Goal: Check status: Check status

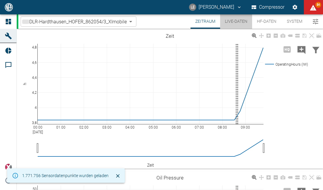
click at [239, 22] on button "Live-Daten" at bounding box center [236, 21] width 32 height 14
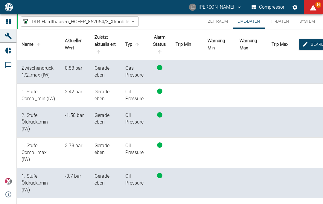
click at [218, 22] on button "Zeitraum" at bounding box center [218, 21] width 30 height 14
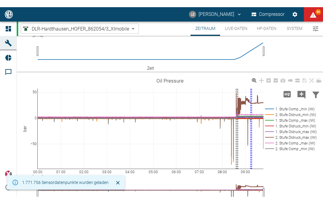
scroll to position [109, 0]
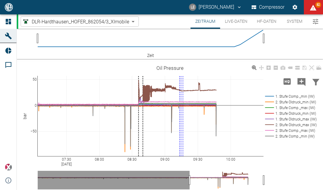
click at [241, 20] on button "Live-Daten" at bounding box center [236, 21] width 32 height 14
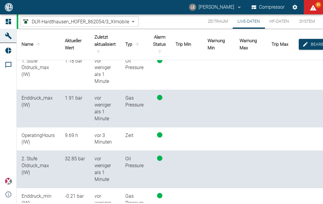
scroll to position [194, 0]
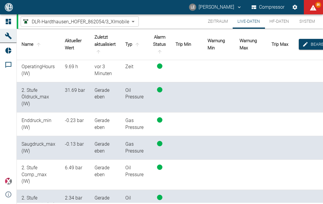
click at [248, 22] on button "Live-Daten" at bounding box center [249, 21] width 32 height 14
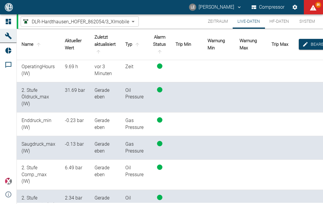
click at [248, 22] on button "Live-Daten" at bounding box center [249, 21] width 32 height 14
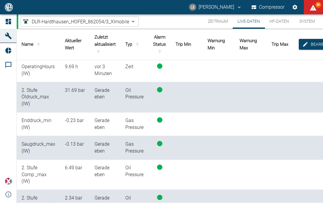
click at [248, 22] on button "Live-Daten" at bounding box center [249, 21] width 32 height 14
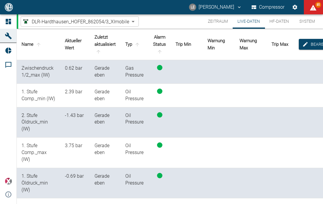
scroll to position [0, 0]
click at [218, 26] on button "Zeitraum" at bounding box center [218, 21] width 30 height 14
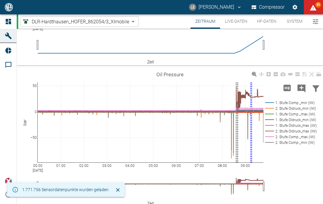
scroll to position [103, 0]
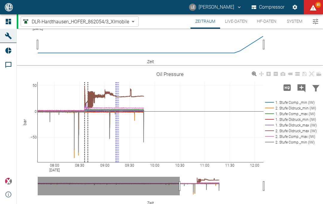
click at [235, 23] on button "Live-Daten" at bounding box center [236, 21] width 32 height 14
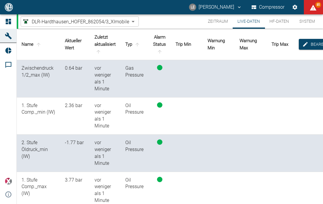
click at [234, 25] on button "Live-Daten" at bounding box center [249, 21] width 32 height 14
click at [220, 21] on button "Zeitraum" at bounding box center [218, 21] width 30 height 14
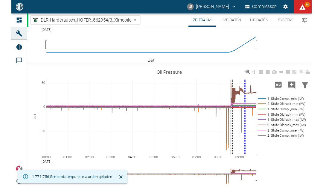
scroll to position [100, 0]
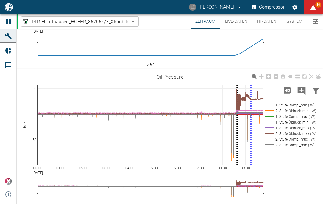
click at [240, 22] on button "Live-Daten" at bounding box center [236, 21] width 32 height 14
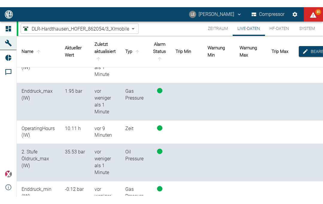
scroll to position [208, 0]
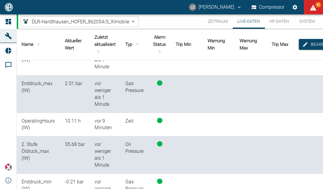
click at [217, 21] on button "Zeitraum" at bounding box center [218, 21] width 30 height 14
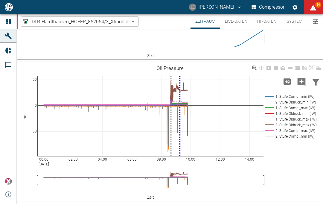
scroll to position [108, 0]
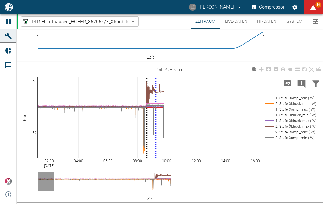
click at [229, 23] on button "Live-Daten" at bounding box center [236, 21] width 32 height 14
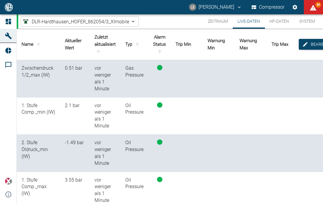
click at [239, 22] on button "Live-Daten" at bounding box center [249, 21] width 32 height 14
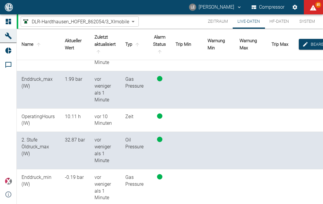
scroll to position [213, 0]
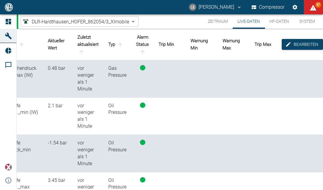
scroll to position [0, 19]
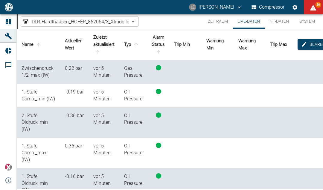
click at [222, 22] on button "Zeitraum" at bounding box center [218, 21] width 30 height 14
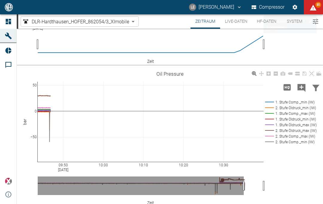
scroll to position [100, 0]
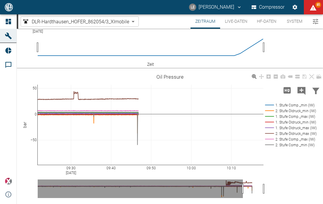
click at [238, 24] on button "Live-Daten" at bounding box center [236, 21] width 32 height 14
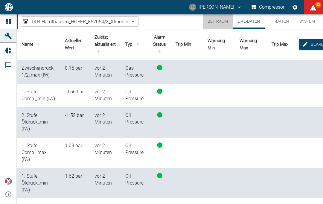
click at [221, 21] on button "Zeitraum" at bounding box center [218, 21] width 30 height 14
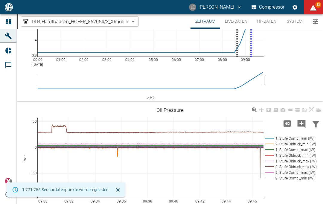
scroll to position [69, 0]
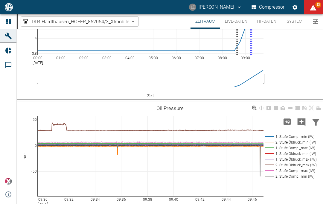
click at [313, 109] on icon at bounding box center [311, 108] width 5 height 5
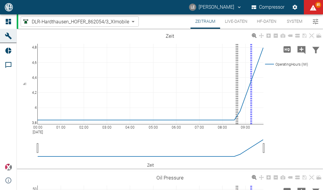
click at [238, 22] on button "Live-Daten" at bounding box center [236, 21] width 32 height 14
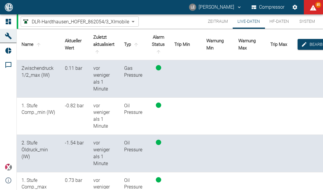
click at [221, 24] on button "Zeitraum" at bounding box center [218, 21] width 30 height 14
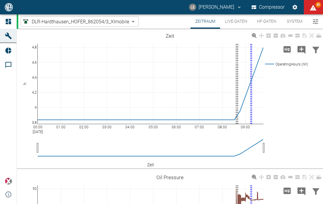
click at [238, 21] on button "Live-Daten" at bounding box center [236, 21] width 32 height 14
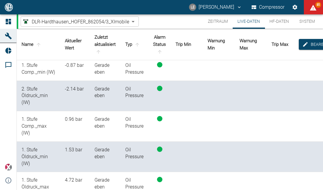
scroll to position [26, 0]
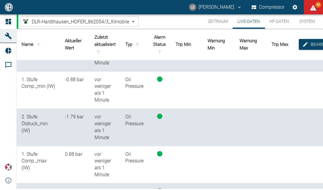
click at [216, 24] on button "Zeitraum" at bounding box center [218, 21] width 30 height 14
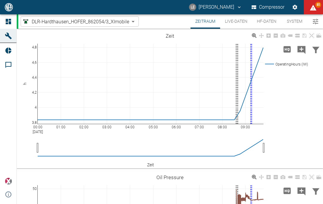
click at [234, 21] on button "Live-Daten" at bounding box center [236, 21] width 32 height 14
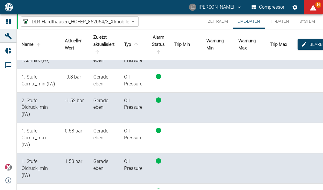
scroll to position [14, 0]
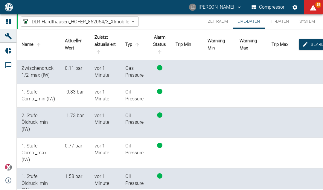
click at [220, 22] on button "Zeitraum" at bounding box center [218, 21] width 30 height 14
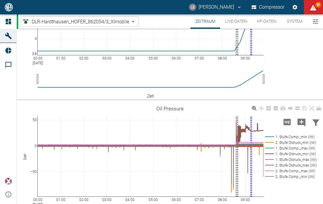
scroll to position [81, 0]
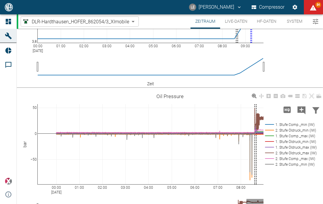
click at [177, 189] on div "00:00 Sep 19, 2025 01:00 02:00 03:00 04:00 05:00 06:00 07:00 08:00 −50 0 50 1. …" at bounding box center [170, 159] width 306 height 135
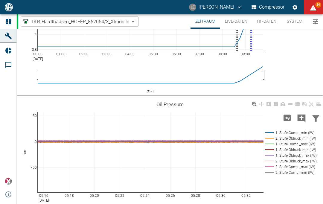
scroll to position [76, 0]
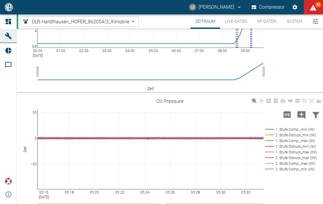
click at [310, 100] on icon at bounding box center [311, 100] width 5 height 5
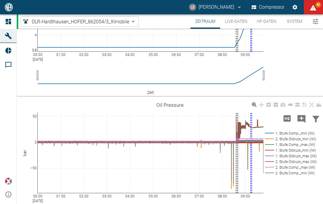
scroll to position [73, 0]
